Goal: Find contact information: Obtain details needed to contact an individual or organization

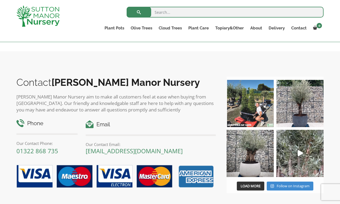
scroll to position [485, 0]
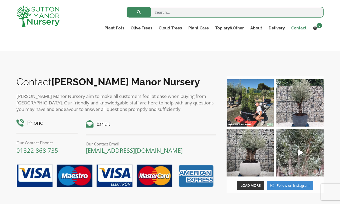
click at [299, 28] on link "Contact" at bounding box center [299, 28] width 22 height 8
